Goal: Task Accomplishment & Management: Manage account settings

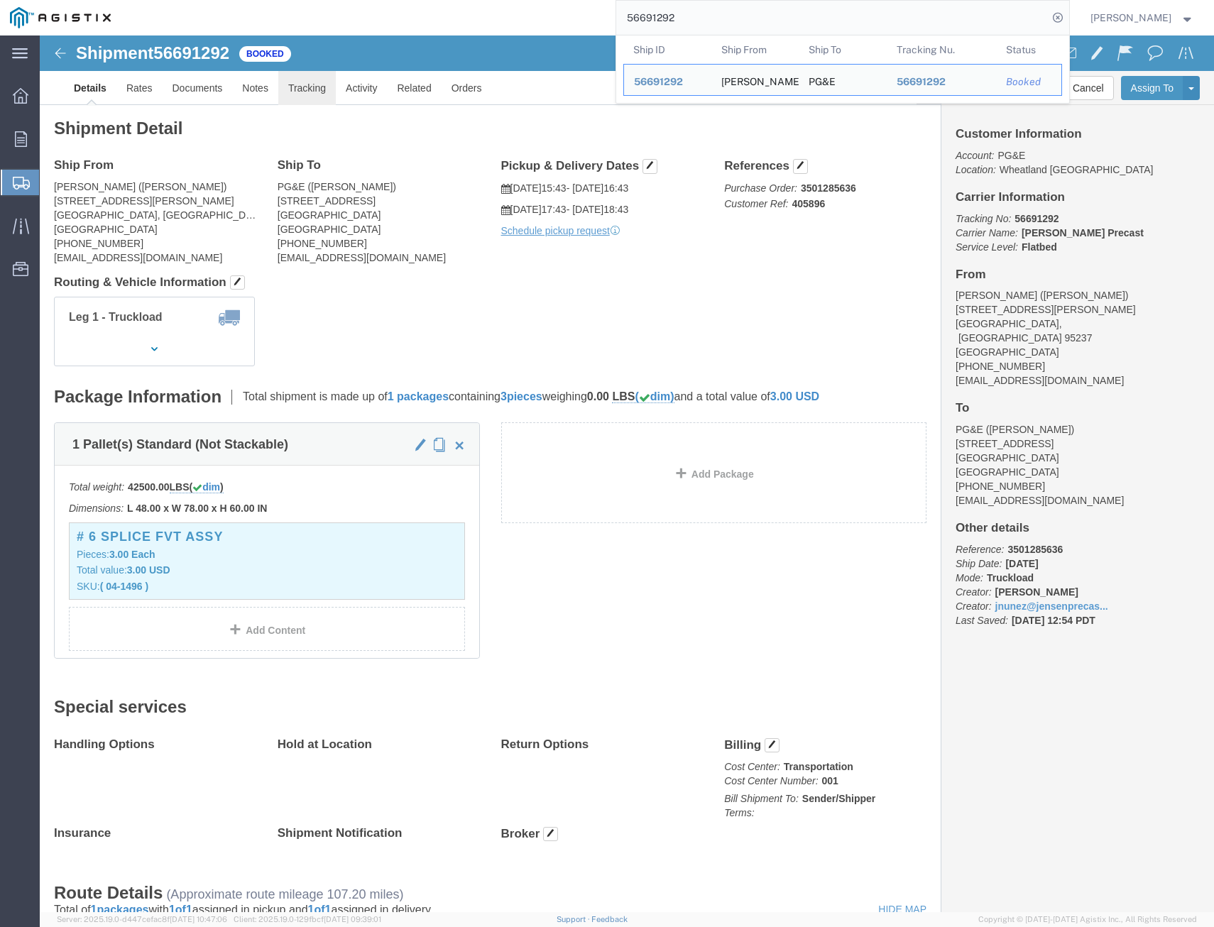
drag, startPoint x: 256, startPoint y: 48, endPoint x: 284, endPoint y: 37, distance: 29.7
click link "Tracking"
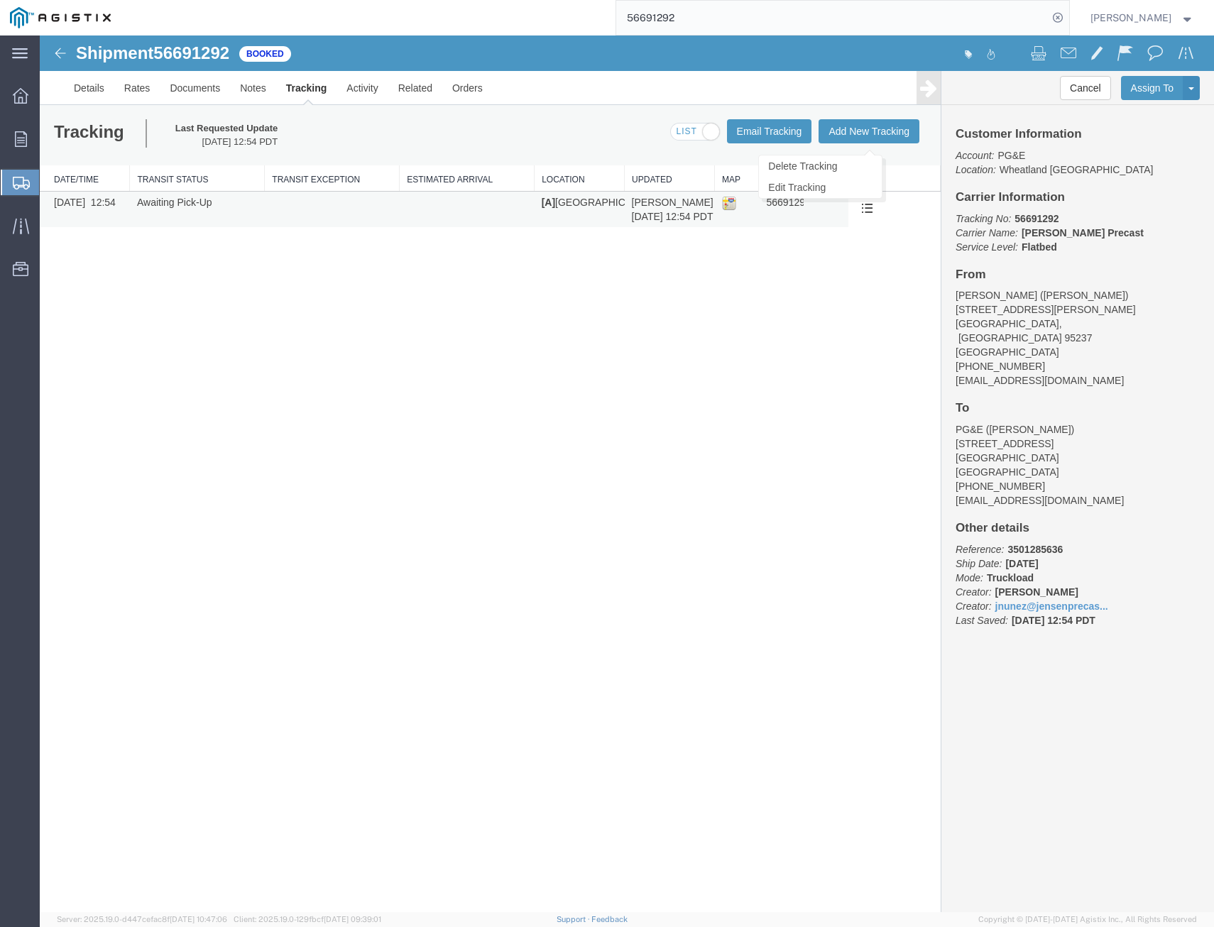
click at [863, 204] on span at bounding box center [867, 208] width 12 height 12
click at [823, 186] on link "Edit Tracking" at bounding box center [820, 187] width 123 height 21
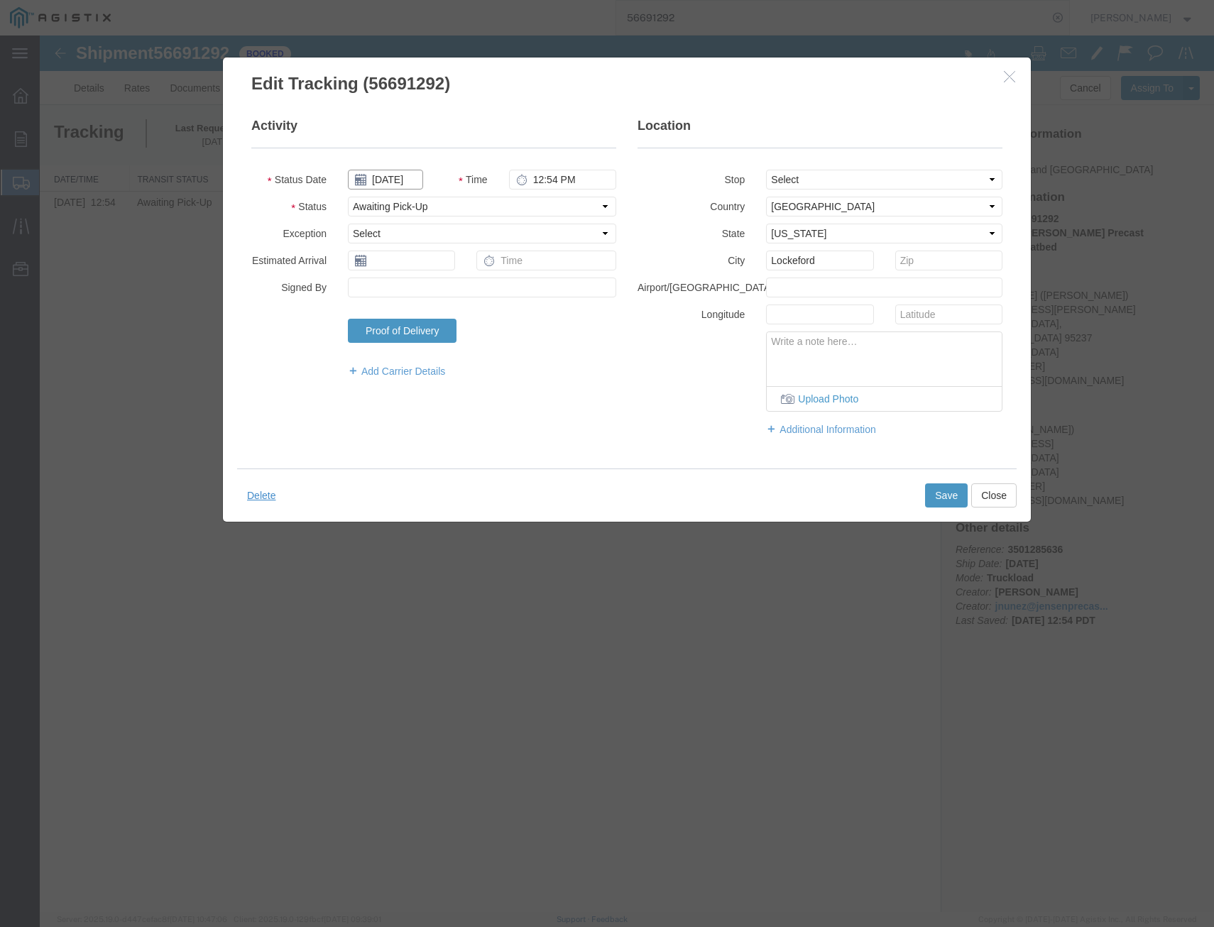
click at [413, 183] on input "[DATE]" at bounding box center [385, 180] width 75 height 20
drag, startPoint x: 438, startPoint y: 285, endPoint x: 436, endPoint y: 271, distance: 14.4
click at [439, 285] on td "18" at bounding box center [443, 289] width 21 height 21
type input "[DATE]"
click at [453, 212] on select "Select Arrival Notice Available Arrival Notice Imported Arrive at Delivery Loca…" at bounding box center [482, 207] width 268 height 20
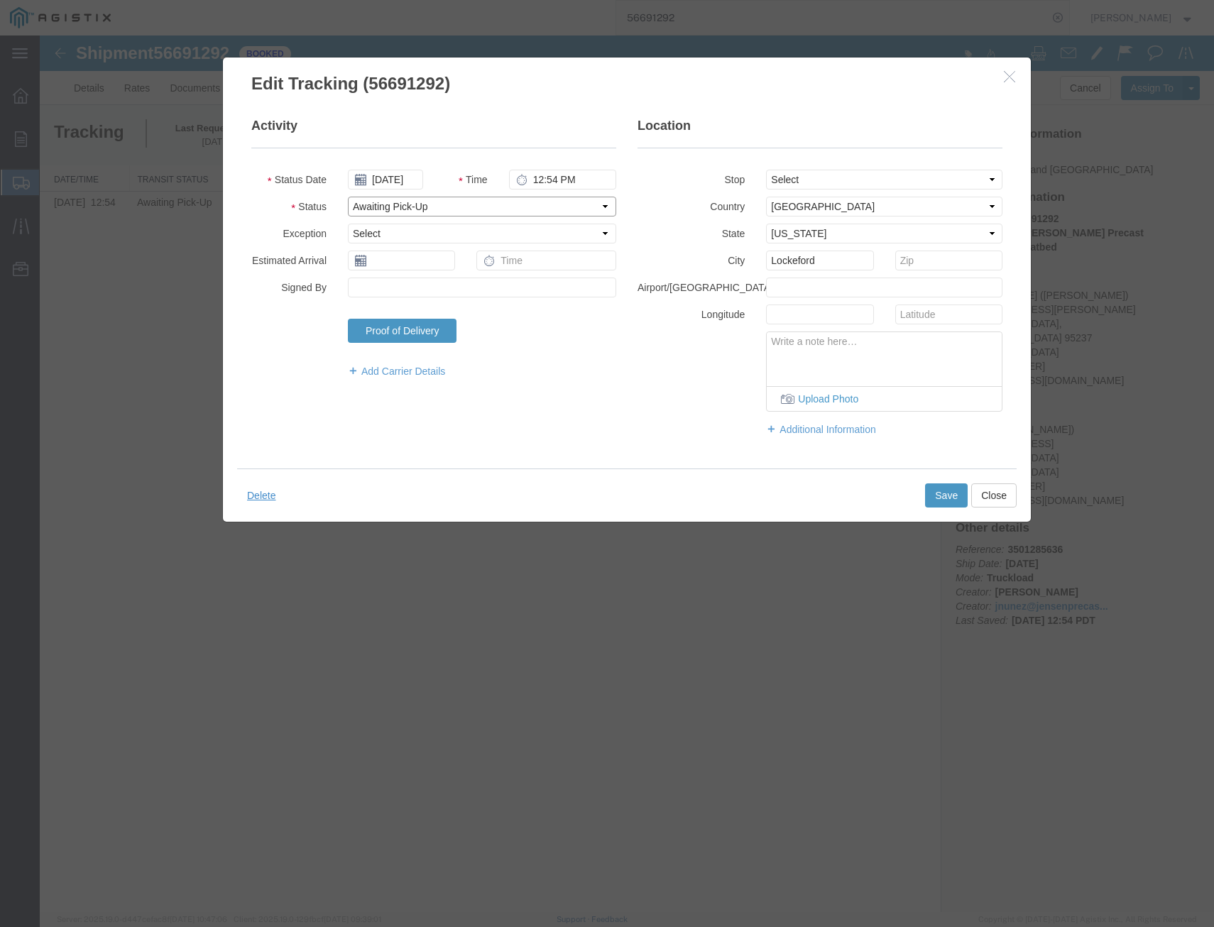
select select "DELIVRED"
click at [348, 197] on select "Select Arrival Notice Available Arrival Notice Imported Arrive at Delivery Loca…" at bounding box center [482, 207] width 268 height 20
click at [945, 494] on button "Save" at bounding box center [946, 496] width 43 height 24
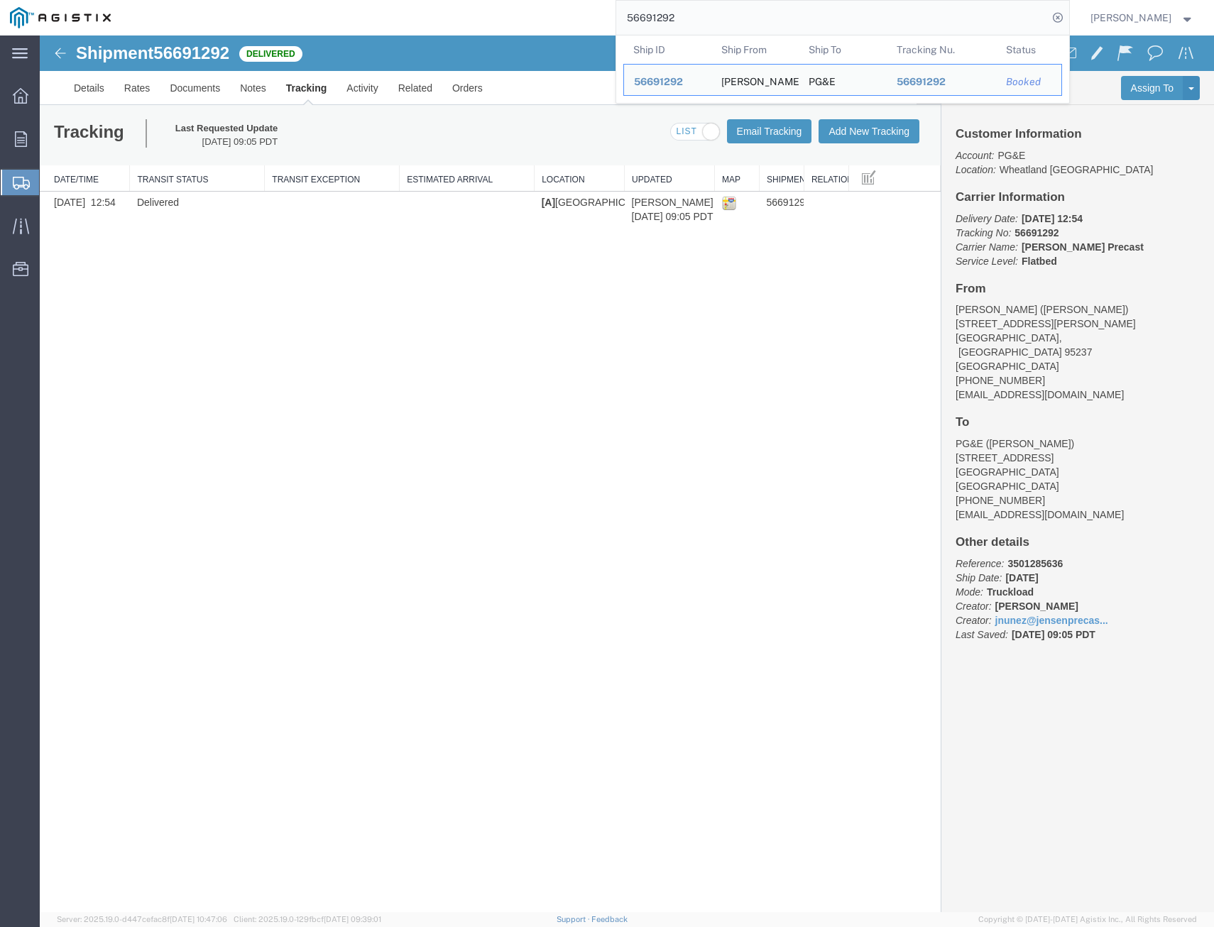
drag, startPoint x: 702, startPoint y: 8, endPoint x: 329, endPoint y: 16, distance: 372.9
click at [374, 3] on div "56691292 Ship ID Ship From Ship To Tracking Nu. Status Ship ID 56691292 Ship Fr…" at bounding box center [595, 18] width 949 height 36
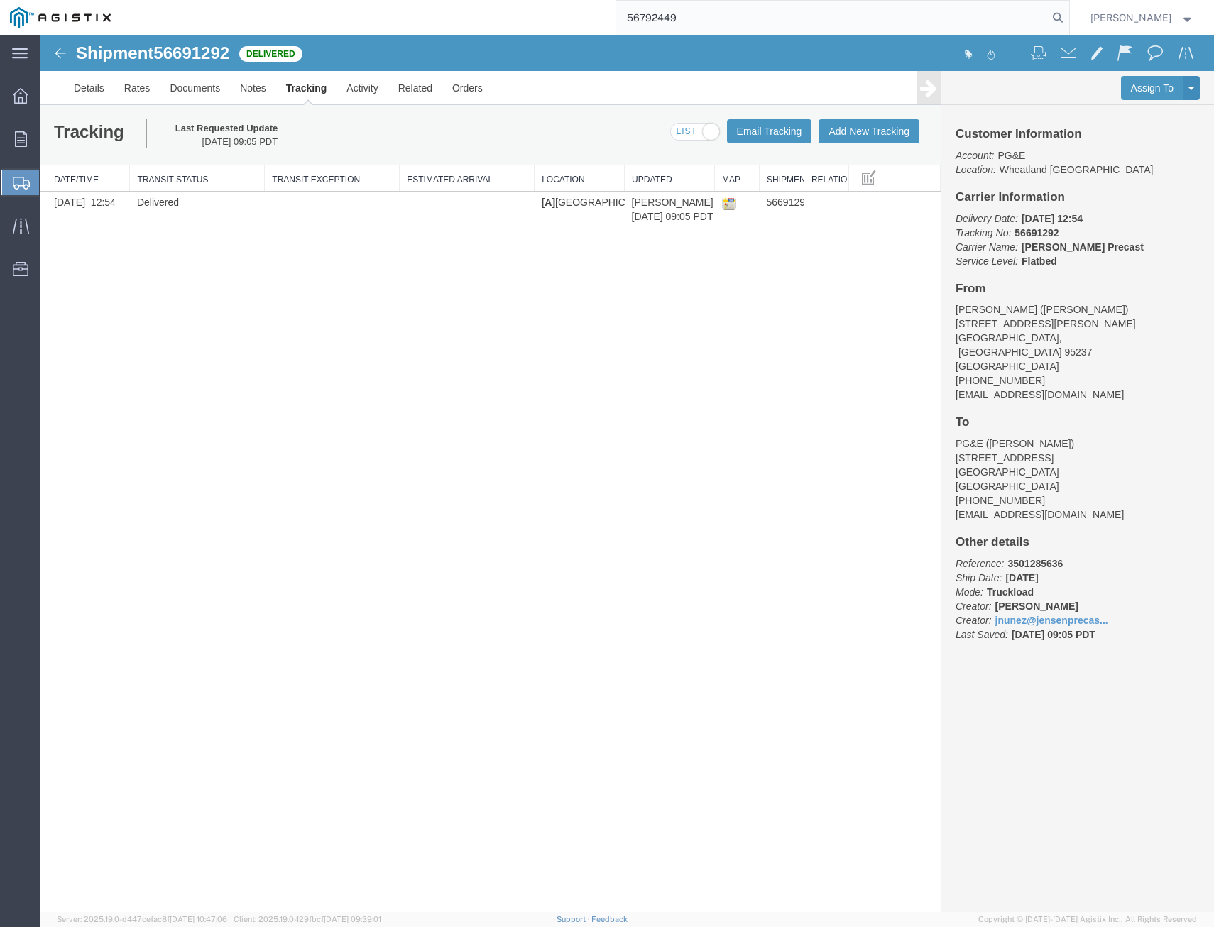
type input "56792449"
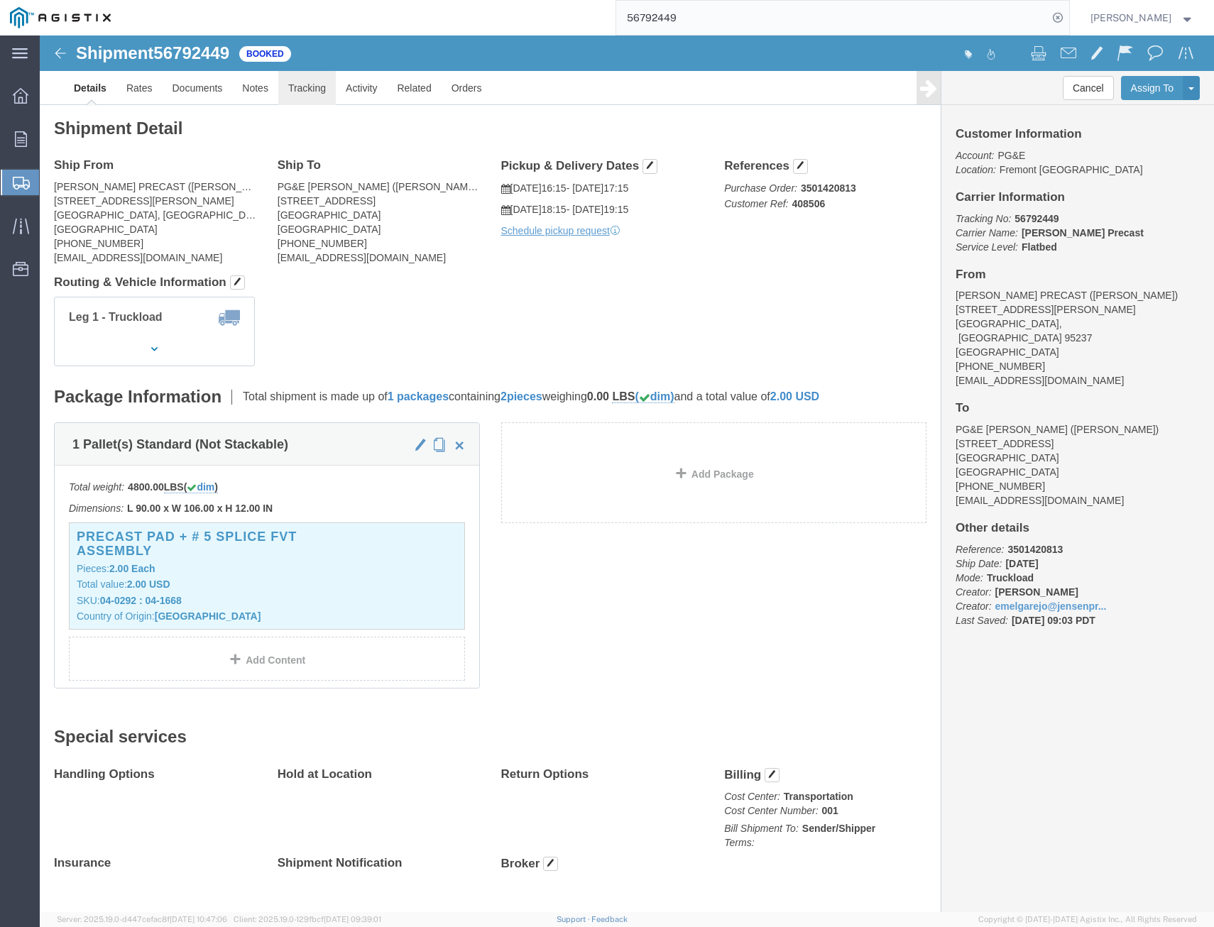
click link "Tracking"
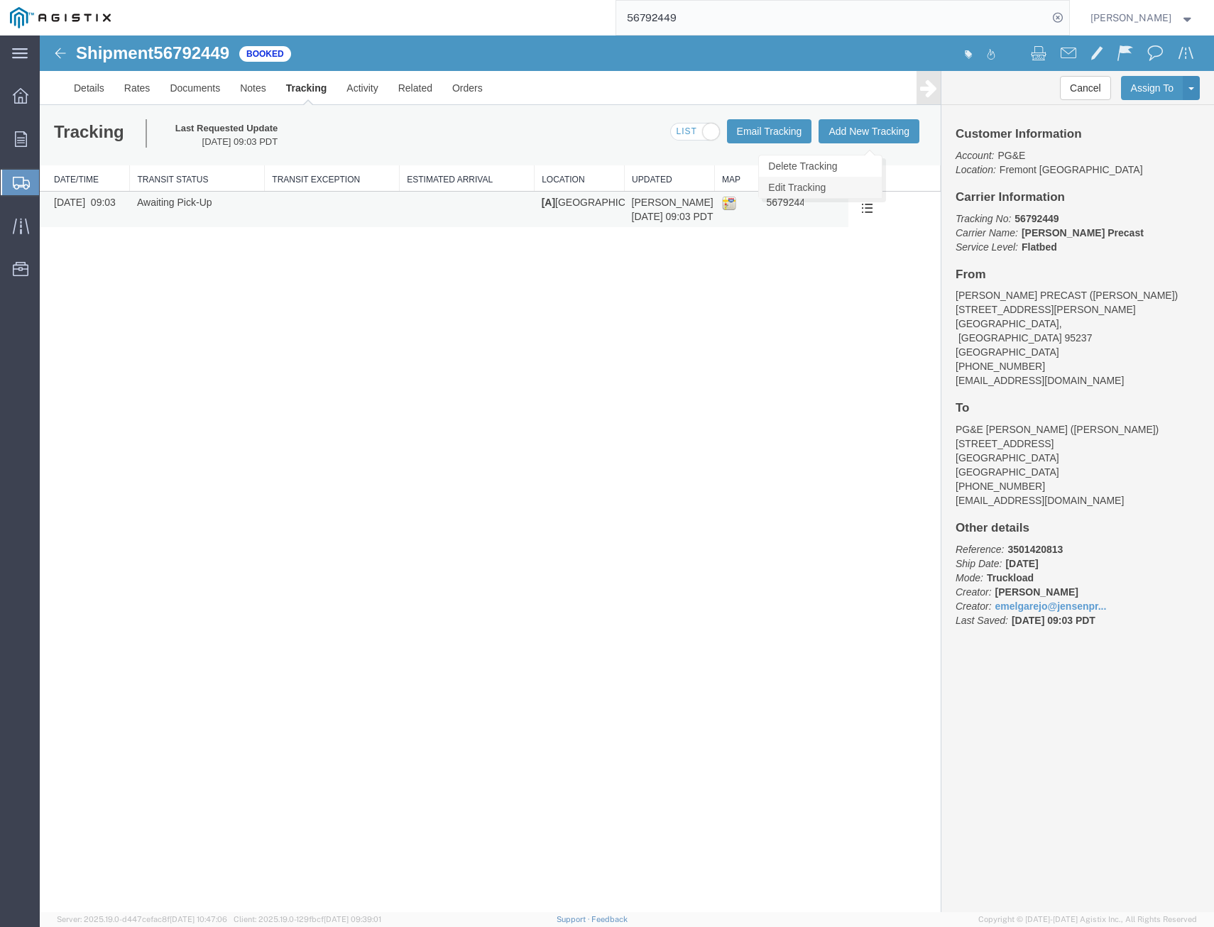
click at [863, 192] on link "Edit Tracking" at bounding box center [820, 187] width 123 height 21
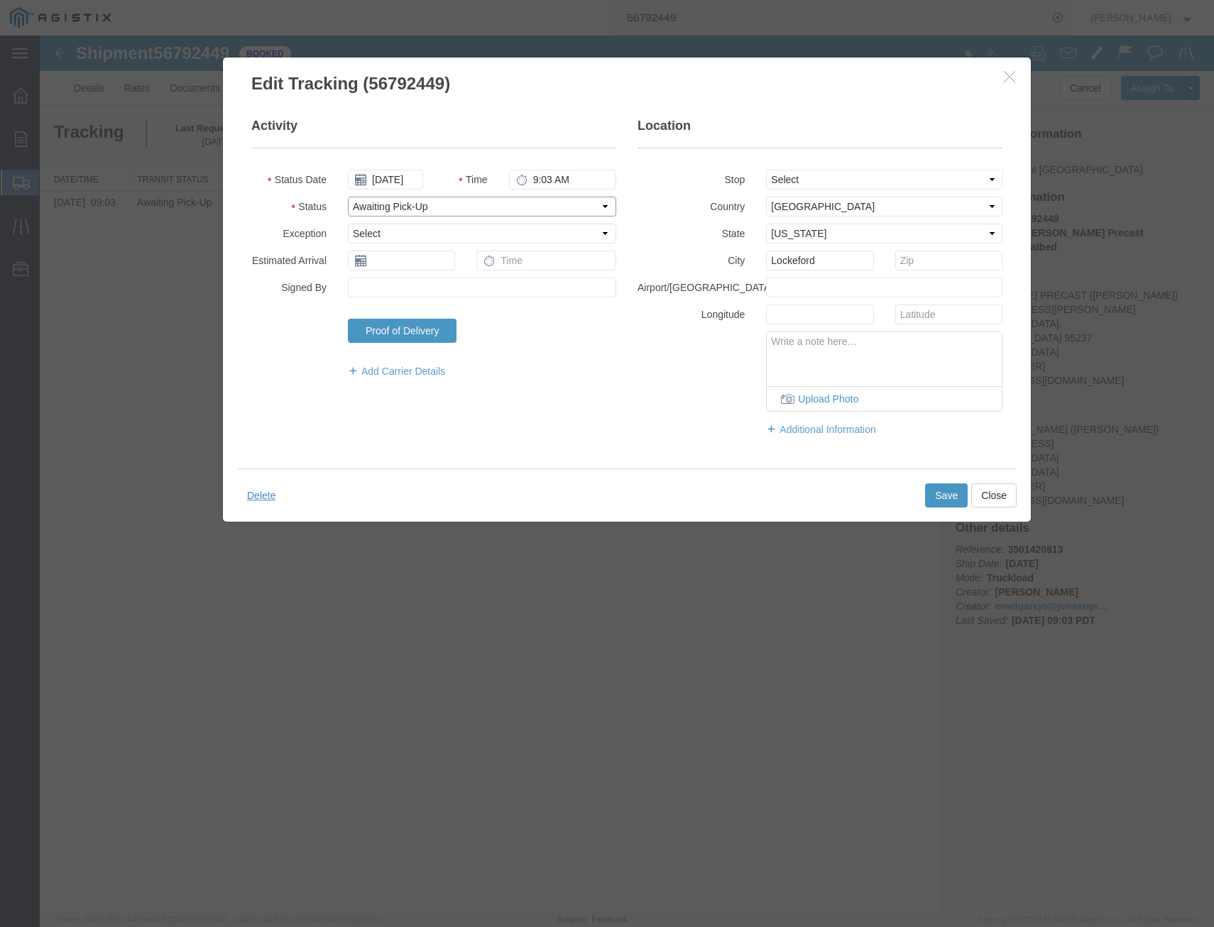
click at [469, 205] on select "Select Arrival Notice Available Arrival Notice Imported Arrive at Delivery Loca…" at bounding box center [482, 207] width 268 height 20
select select "DELIVRED"
click at [348, 197] on select "Select Arrival Notice Available Arrival Notice Imported Arrive at Delivery Loca…" at bounding box center [482, 207] width 268 height 20
click at [403, 183] on input "[DATE]" at bounding box center [385, 180] width 75 height 20
click at [446, 293] on td "18" at bounding box center [443, 289] width 21 height 21
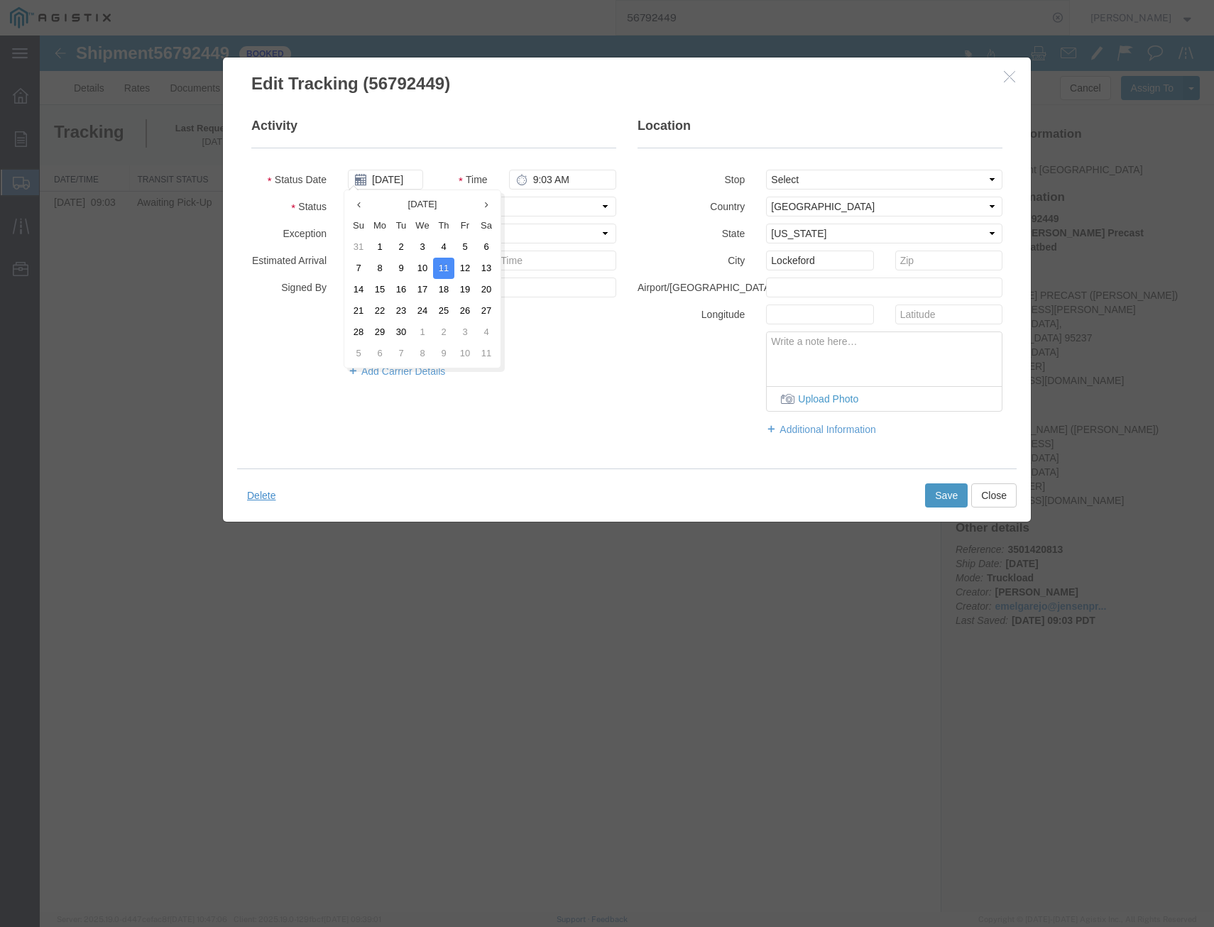
type input "[DATE]"
click at [949, 496] on button "Save" at bounding box center [946, 496] width 43 height 24
